Goal: Information Seeking & Learning: Learn about a topic

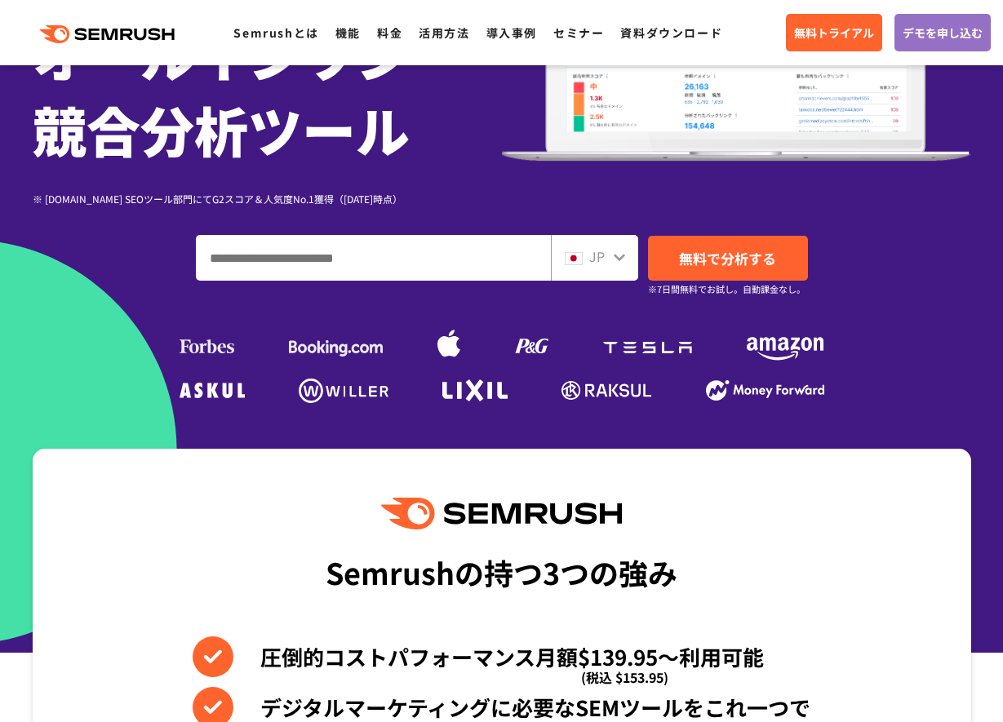
scroll to position [256, 0]
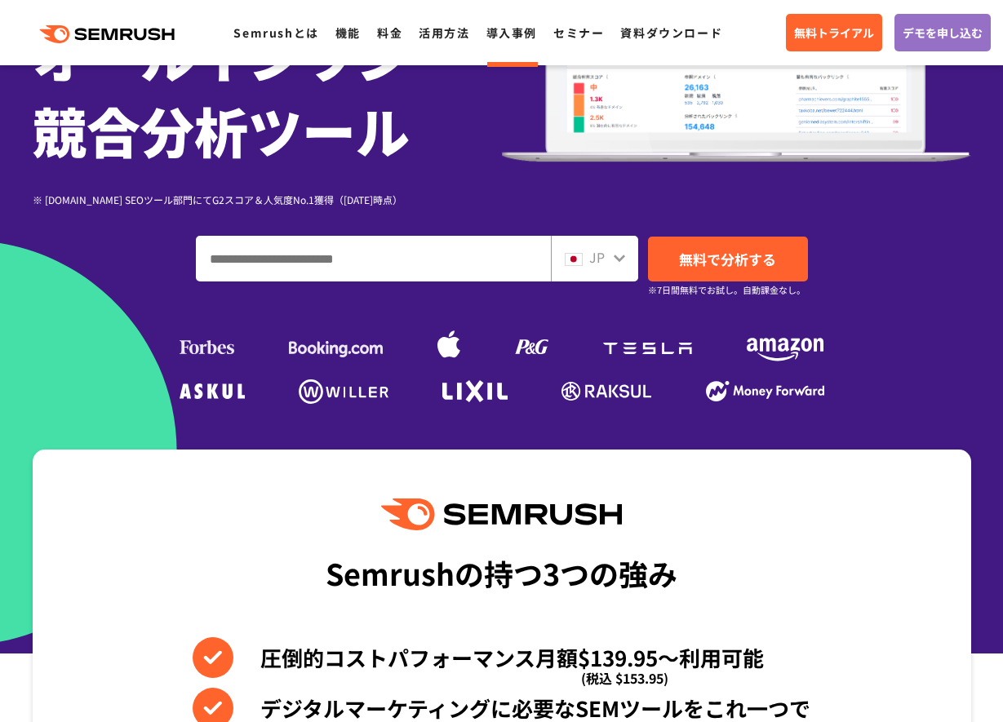
click at [505, 38] on link "導入事例" at bounding box center [512, 32] width 51 height 16
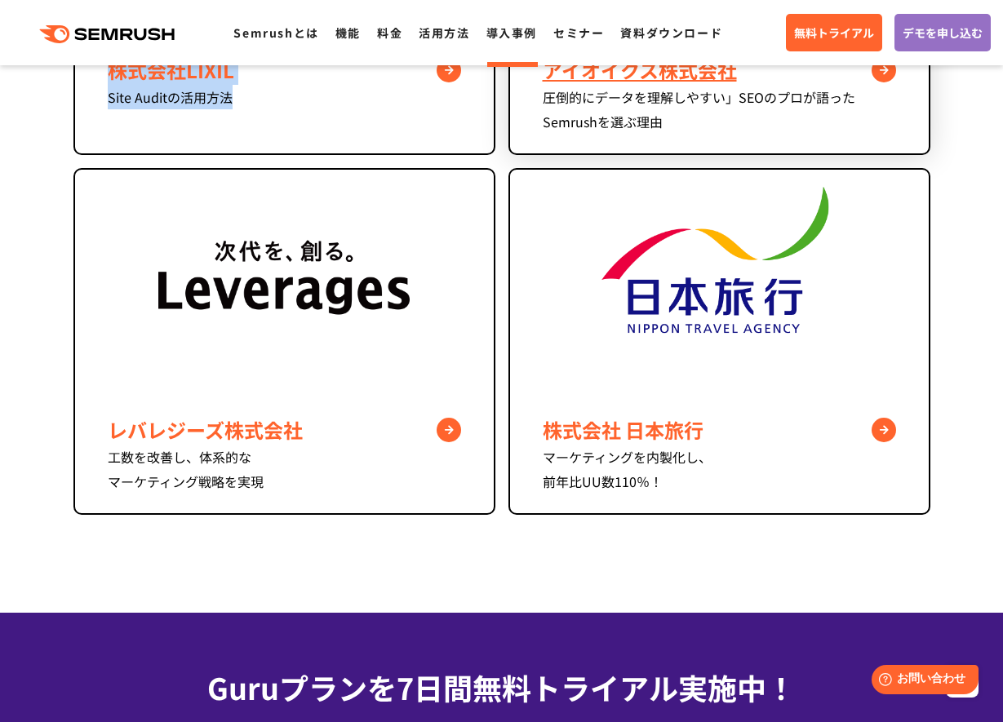
scroll to position [1342, 0]
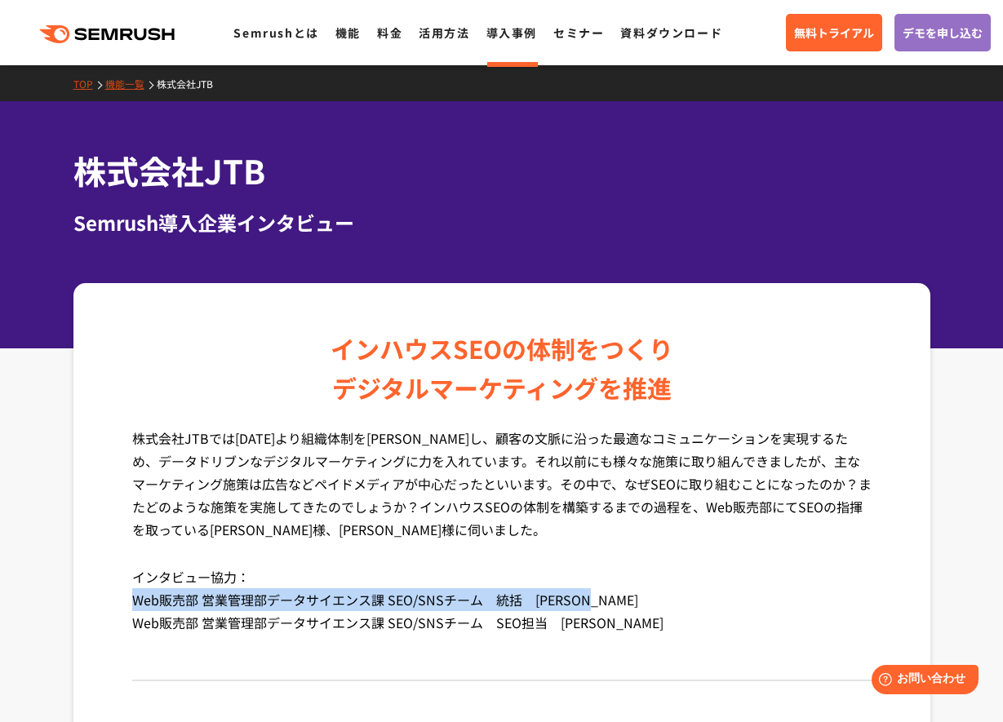
drag, startPoint x: 136, startPoint y: 599, endPoint x: 602, endPoint y: 599, distance: 466.1
click at [602, 599] on p "インタビュー協力： Web販売部 営業管理部データサイエンス課 SEO/SNSチーム　統括　谷口 浩子 様 Web販売部 営業管理部データサイエンス課 SEO…" at bounding box center [502, 612] width 740 height 93
copy p "Web販売部 営業管理部データサイエンス課 SEO/SNSチーム　統括　谷口 浩子 様"
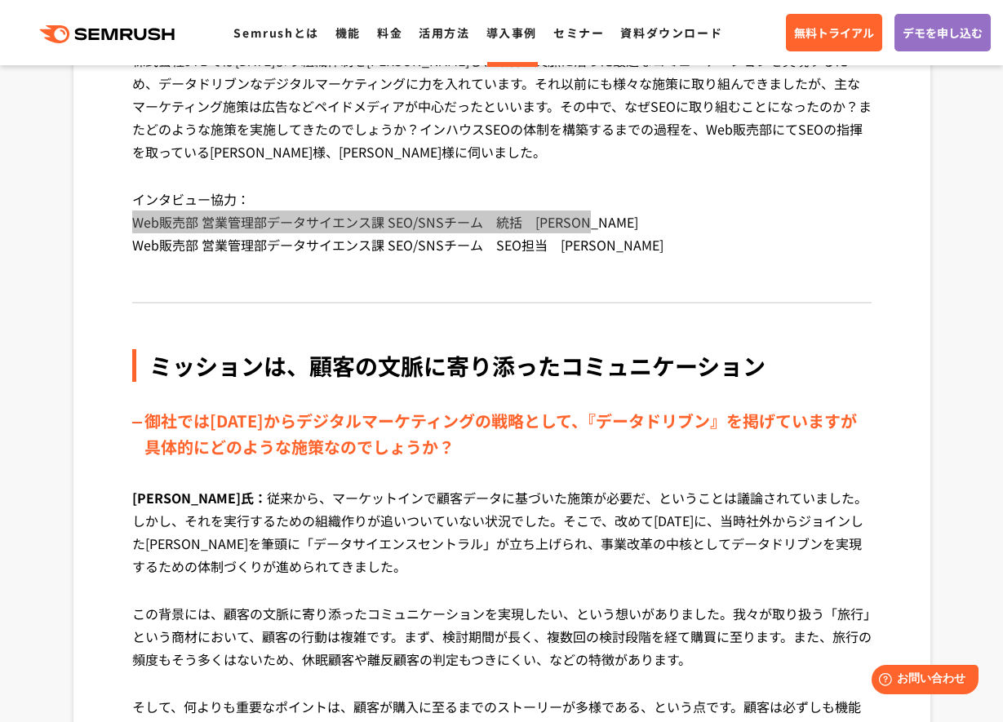
scroll to position [604, 0]
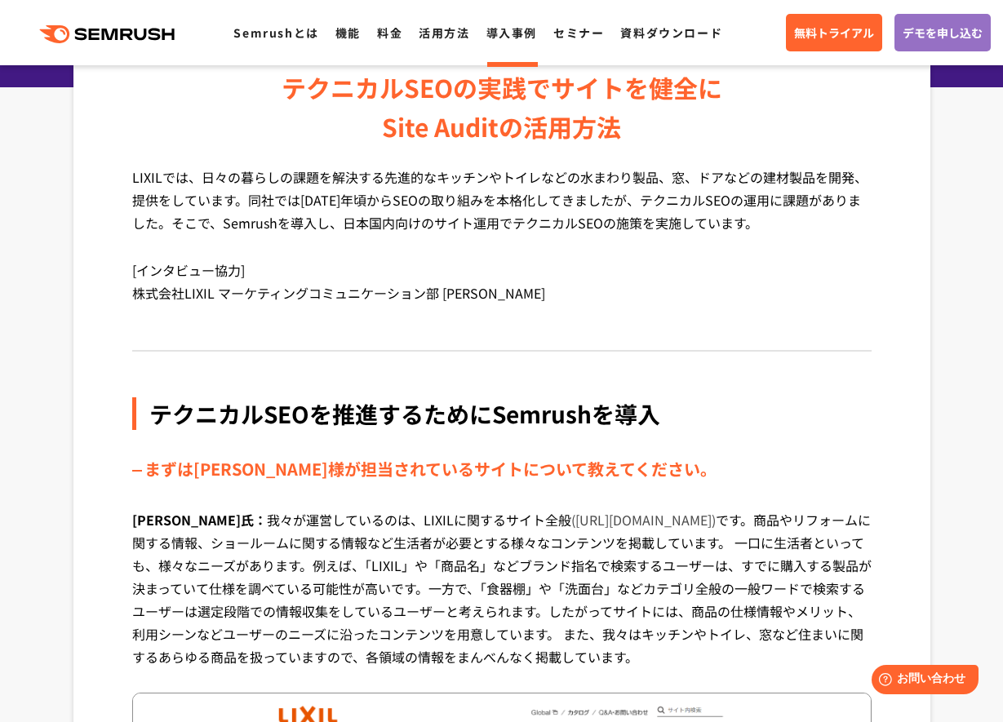
scroll to position [264, 0]
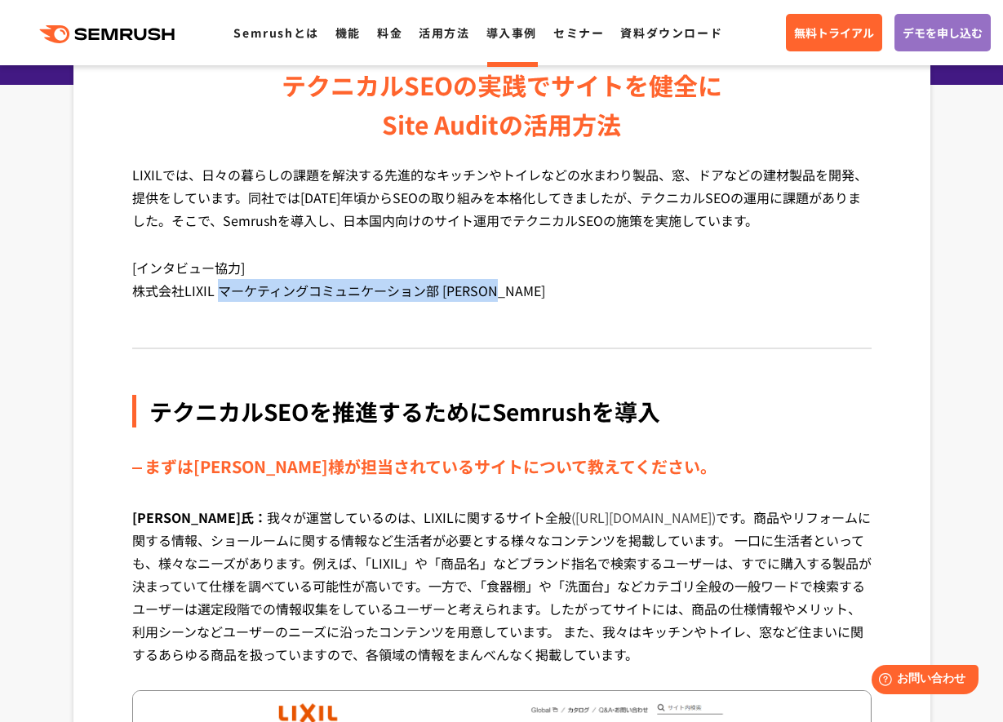
drag, startPoint x: 222, startPoint y: 291, endPoint x: 513, endPoint y: 293, distance: 291.4
click at [513, 293] on p "[インタビュー協力] 株式会社LIXIL マーケティングコミュニケーション部 長嶺 正昭 氏" at bounding box center [502, 291] width 740 height 70
copy p "マーケティングコミュニケーション部 長嶺 正昭 氏"
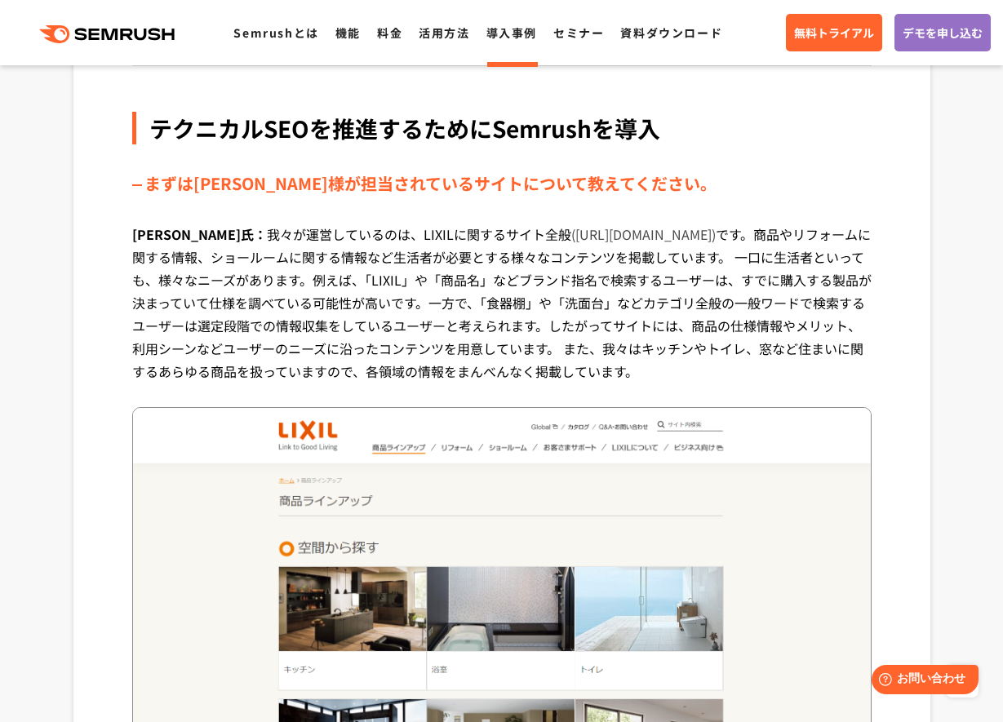
scroll to position [562, 0]
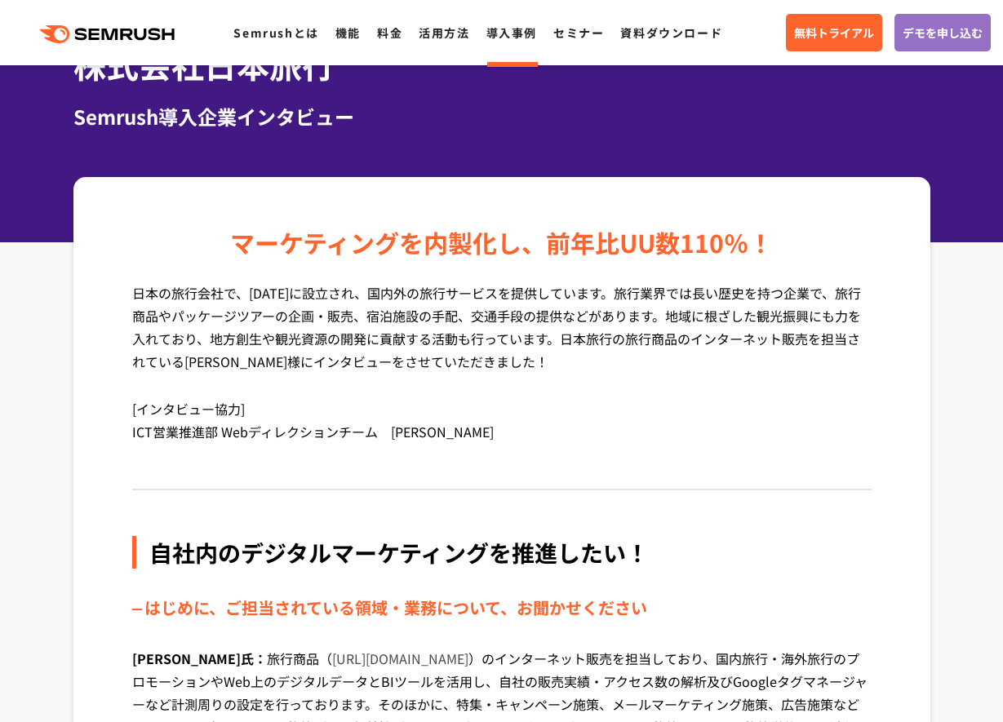
scroll to position [124, 0]
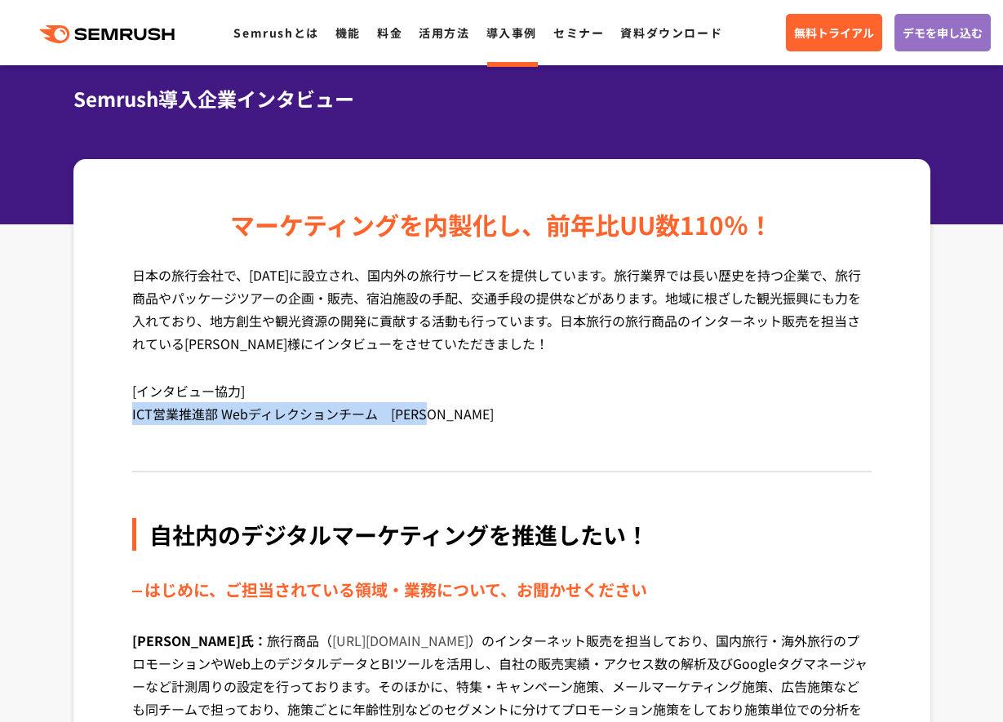
drag, startPoint x: 129, startPoint y: 415, endPoint x: 439, endPoint y: 415, distance: 310.2
copy p "ICT営業推進部 Webディレクションチーム　[PERSON_NAME]"
